Goal: Obtain resource: Download file/media

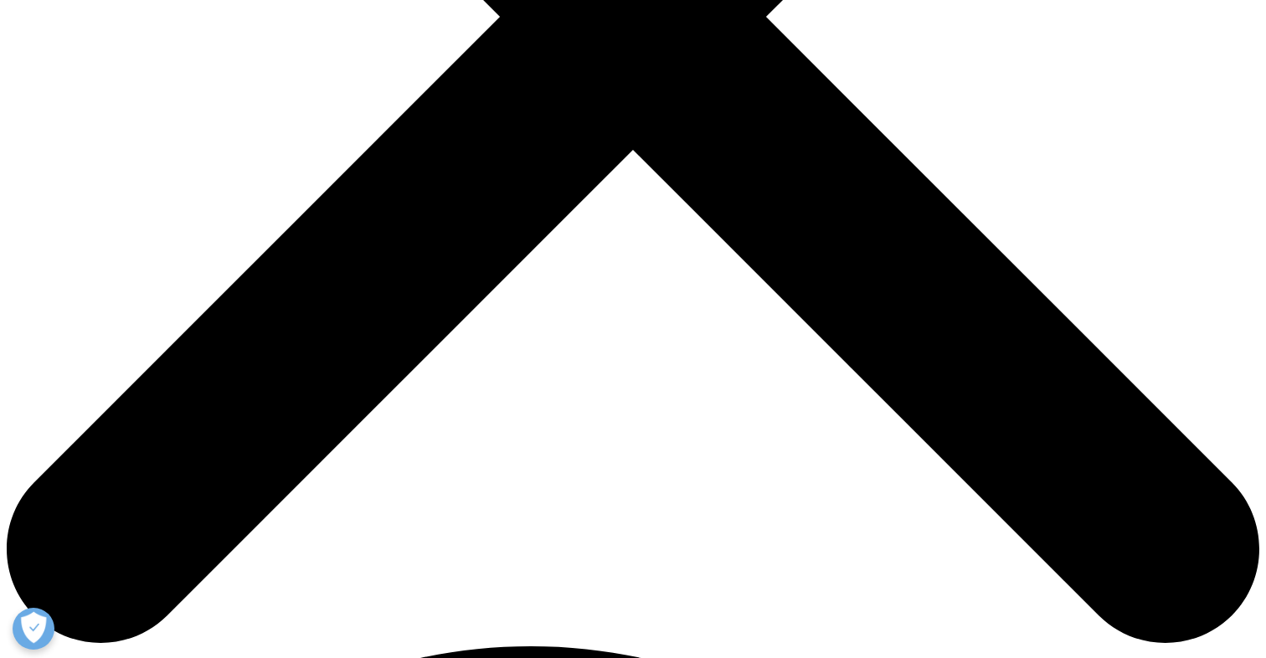
scroll to position [636, 0]
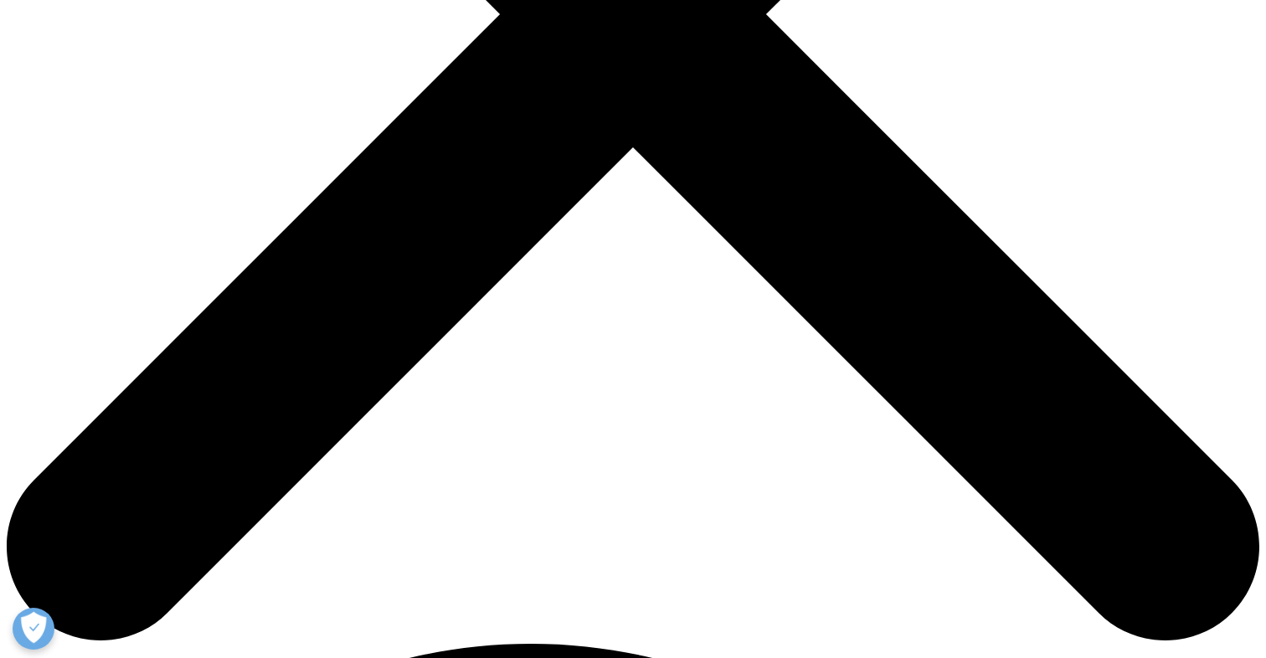
type input "[PERSON_NAME]"
type input "Rumyantseva"
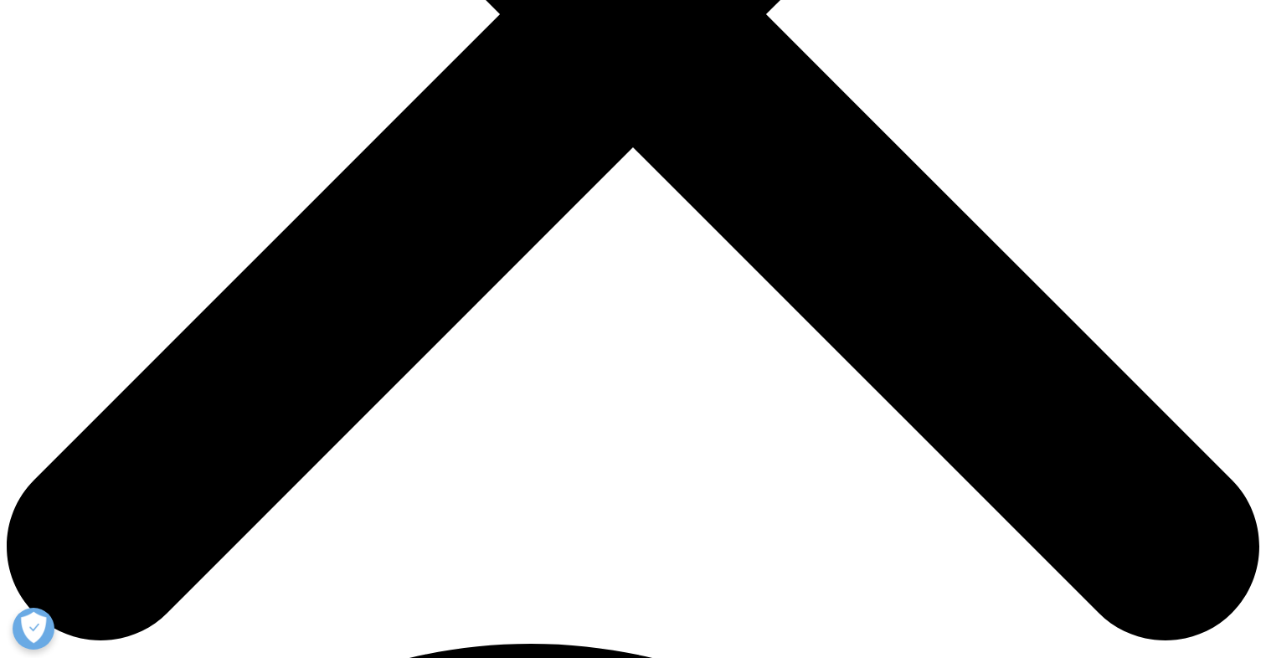
type input "[EMAIL_ADDRESS][DOMAIN_NAME]"
type input "Pharmamondo Pte Ltd"
select select "[GEOGRAPHIC_DATA]"
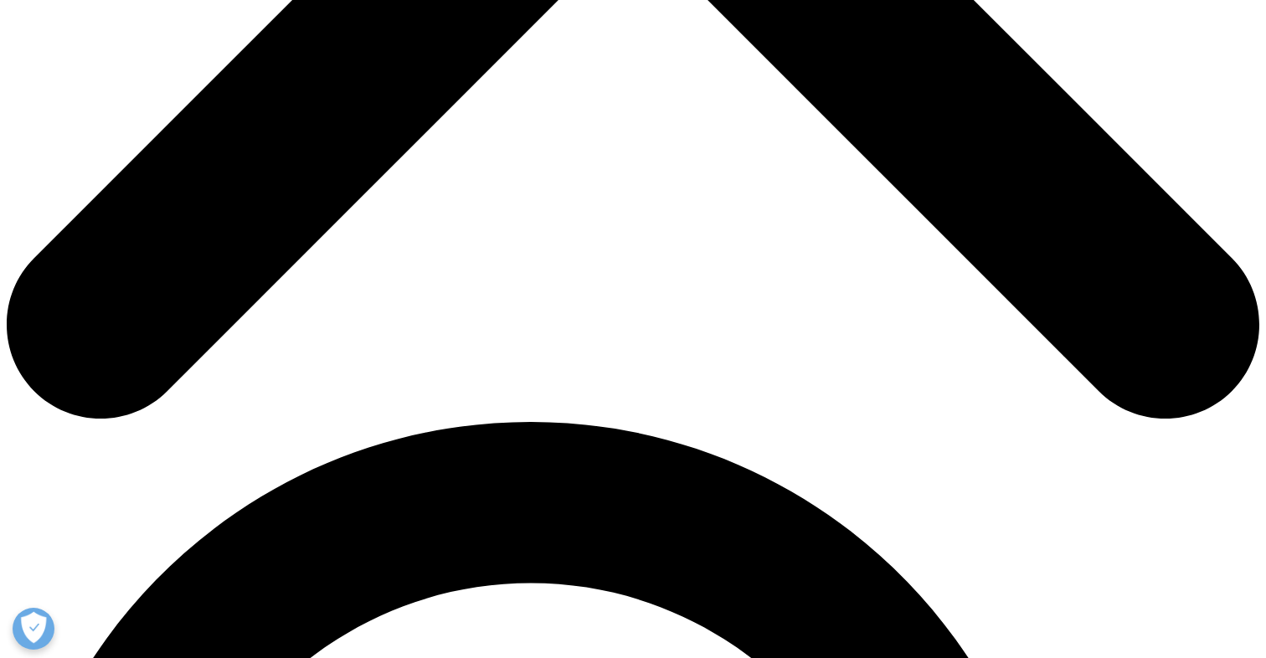
scroll to position [861, 0]
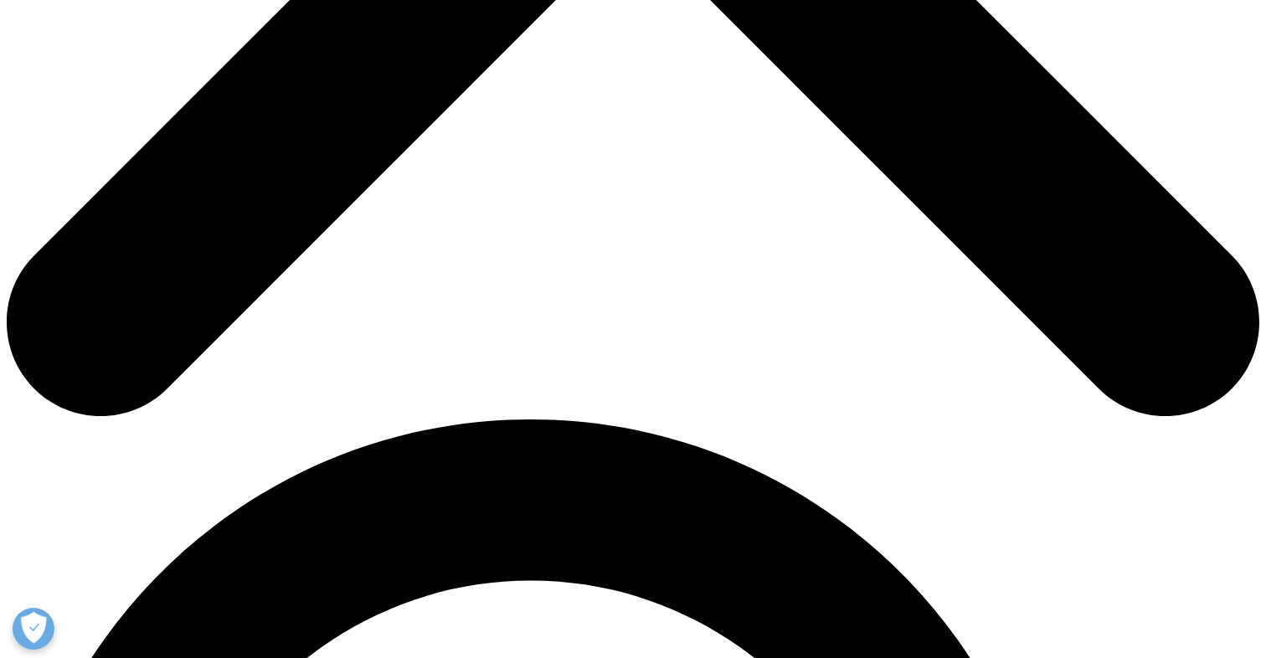
type input "Director"
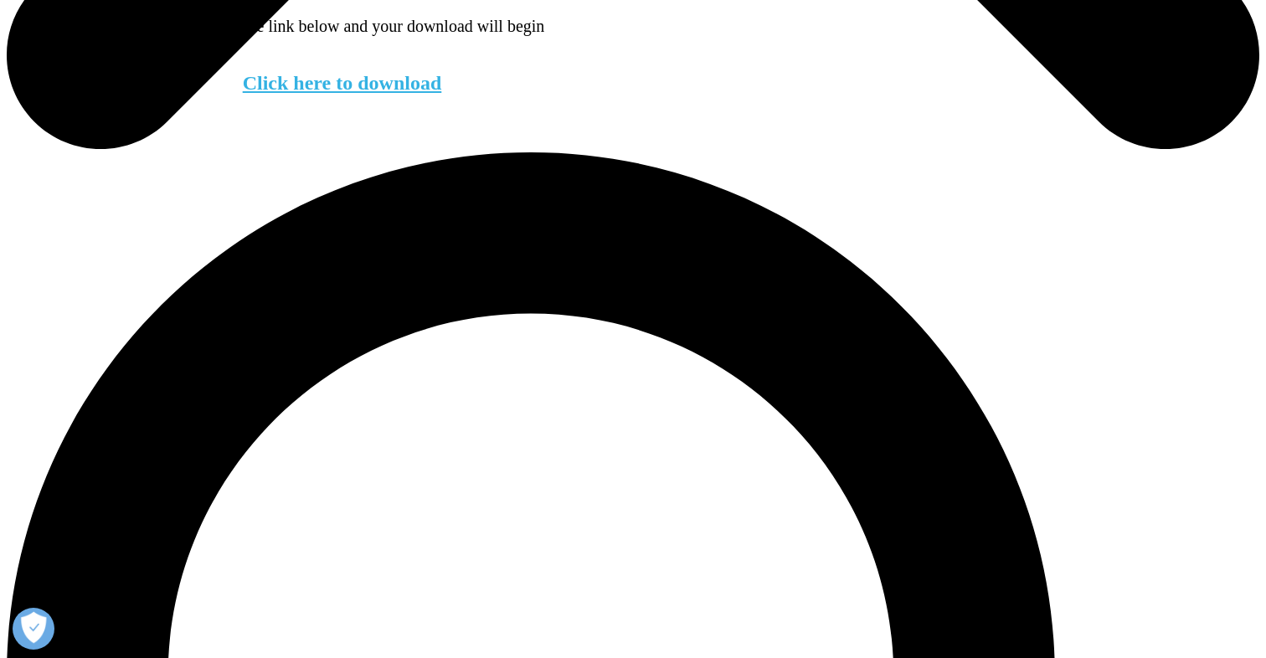
scroll to position [1138, 0]
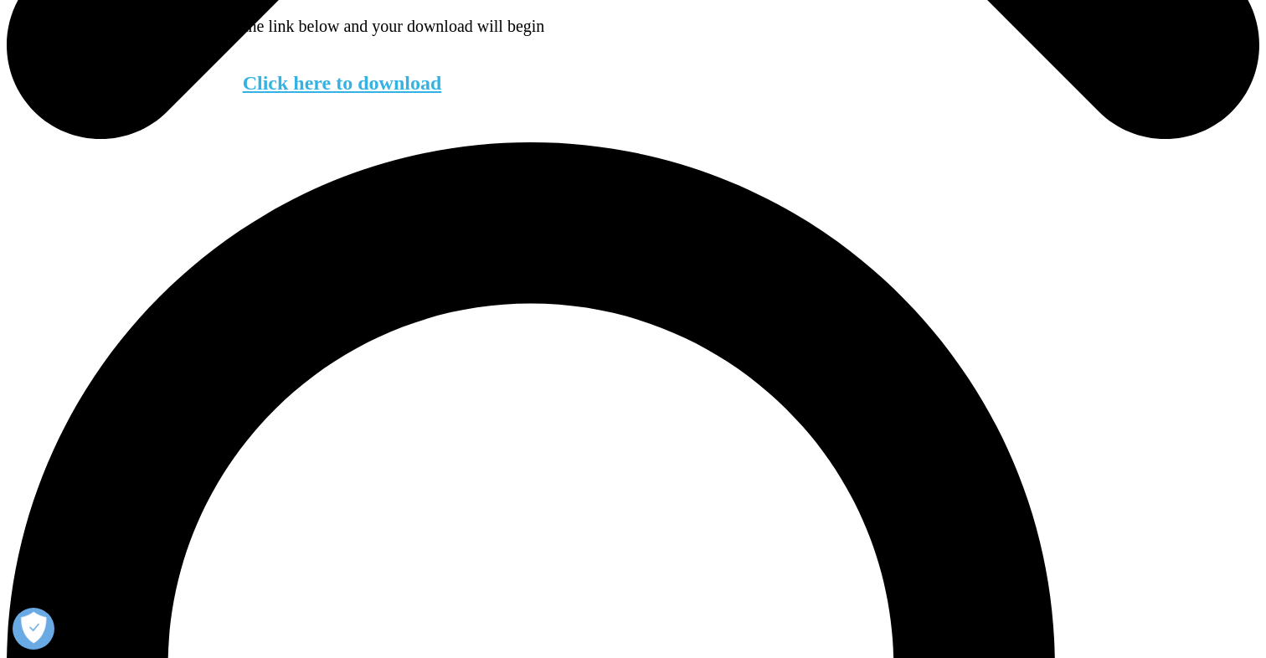
click at [369, 94] on link "Click here to download" at bounding box center [342, 83] width 199 height 22
